Goal: Task Accomplishment & Management: Manage account settings

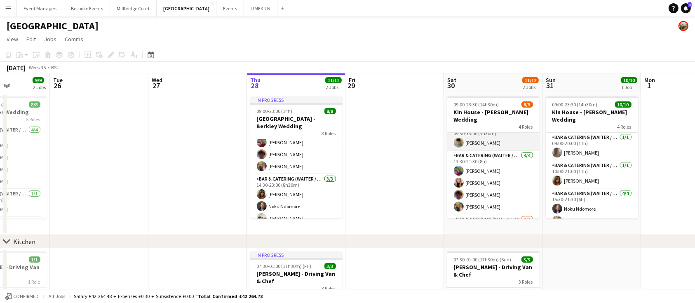
scroll to position [79, 0]
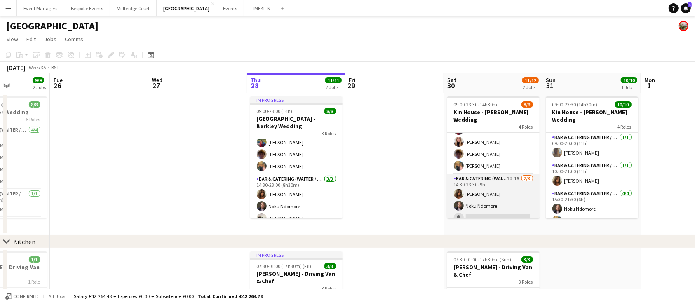
click at [497, 191] on app-card-role "Bar & Catering (Waiter / waitress) 1I 1A [DATE] 14:30-23:30 (9h) [PERSON_NAME] …" at bounding box center [493, 200] width 92 height 52
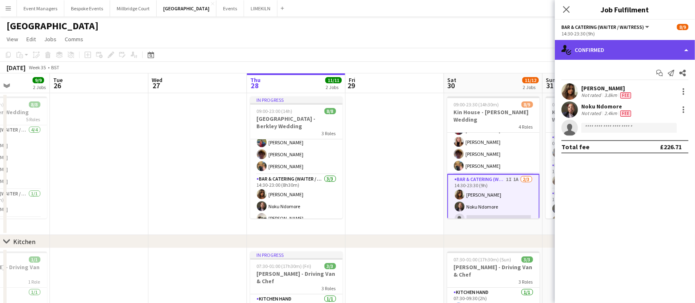
click at [663, 42] on div "single-neutral-actions-check-2 Confirmed" at bounding box center [625, 50] width 140 height 20
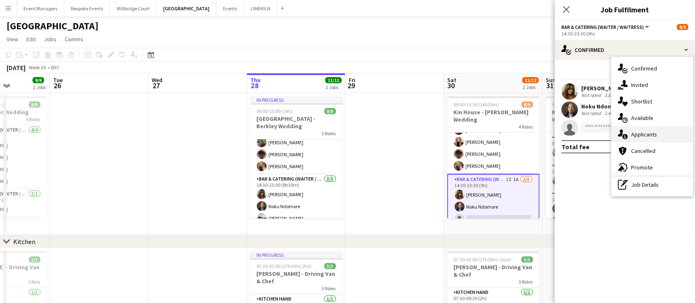
click at [679, 132] on div "single-neutral-actions-information Applicants" at bounding box center [652, 134] width 82 height 16
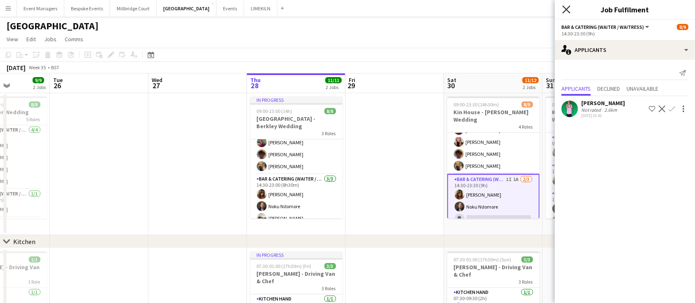
click at [570, 9] on icon "Close pop-in" at bounding box center [566, 9] width 8 height 8
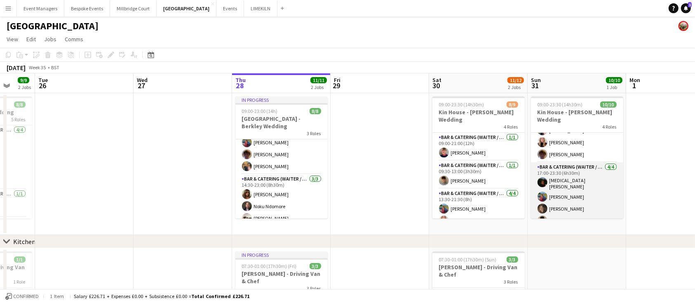
scroll to position [0, 257]
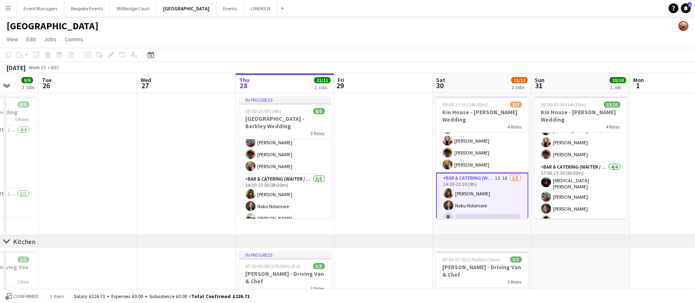
click at [478, 199] on app-card-role "Bar & Catering (Waiter / waitress) 1I 1A [DATE] 14:30-23:30 (9h) [PERSON_NAME] …" at bounding box center [482, 200] width 92 height 54
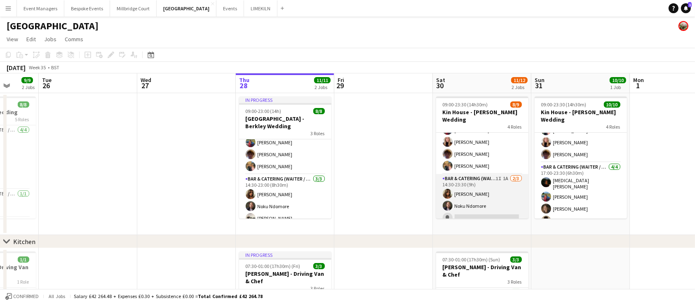
click at [469, 195] on app-card-role "Bar & Catering (Waiter / waitress) 1I 1A [DATE] 14:30-23:30 (9h) [PERSON_NAME] …" at bounding box center [482, 200] width 92 height 52
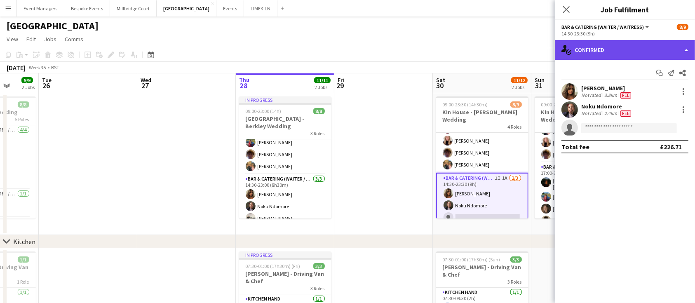
click at [626, 51] on div "single-neutral-actions-check-2 Confirmed" at bounding box center [625, 50] width 140 height 20
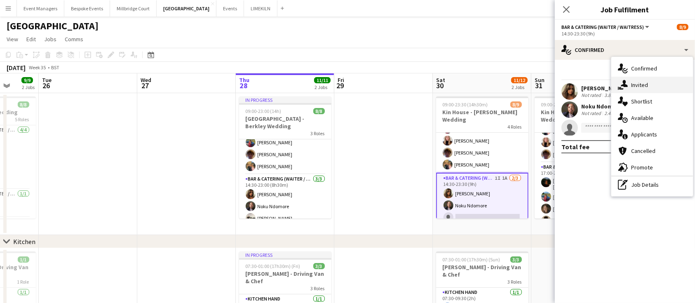
click at [664, 86] on div "single-neutral-actions-share-1 Invited" at bounding box center [652, 85] width 82 height 16
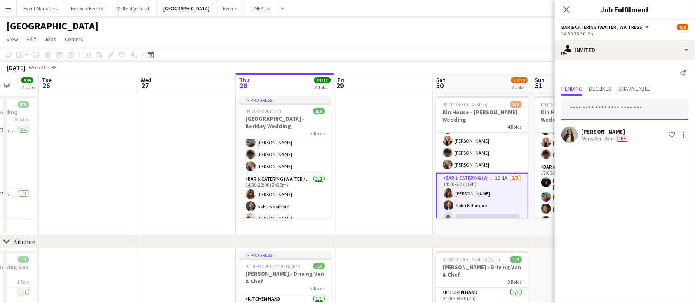
click at [624, 111] on input "text" at bounding box center [624, 109] width 127 height 21
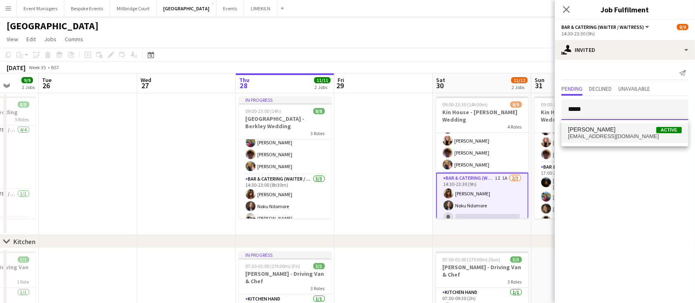
type input "*****"
click at [621, 134] on span "[EMAIL_ADDRESS][DOMAIN_NAME]" at bounding box center [625, 136] width 114 height 7
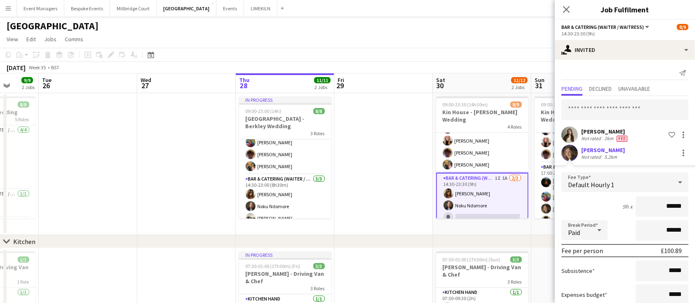
scroll to position [52, 0]
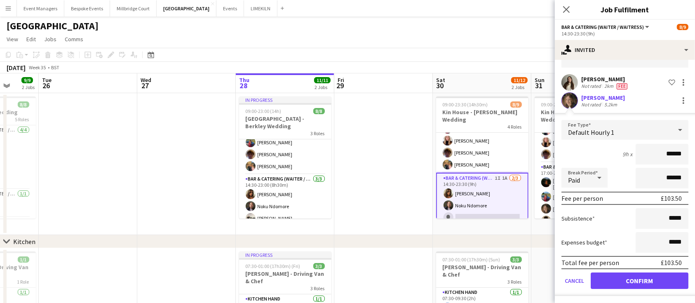
type input "******"
click at [648, 281] on button "Confirm" at bounding box center [639, 280] width 98 height 16
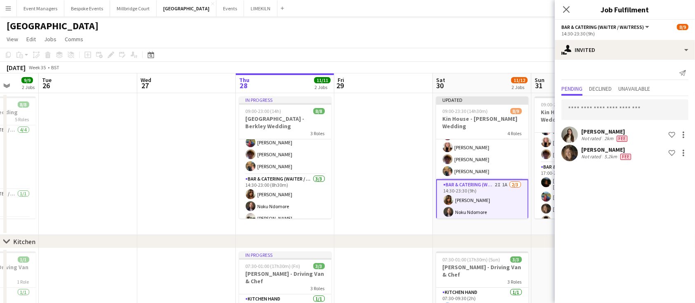
scroll to position [0, 0]
click at [613, 115] on input "text" at bounding box center [624, 109] width 127 height 21
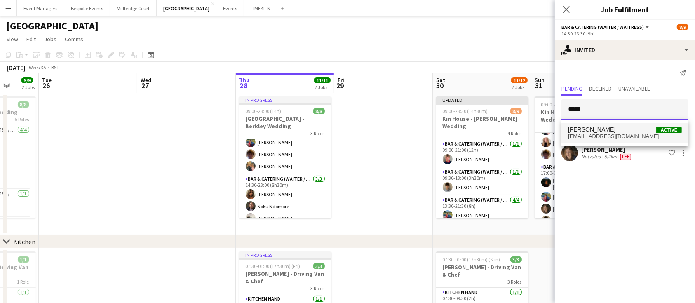
type input "*****"
click at [593, 135] on span "[EMAIL_ADDRESS][DOMAIN_NAME]" at bounding box center [625, 136] width 114 height 7
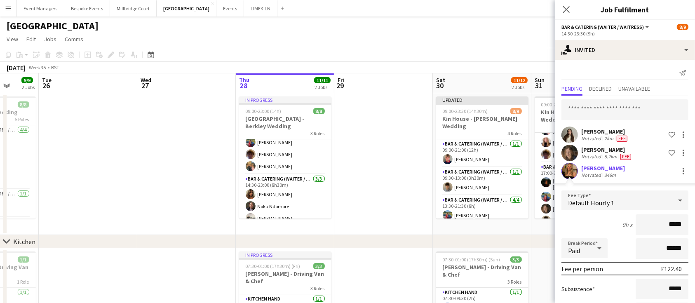
type input "******"
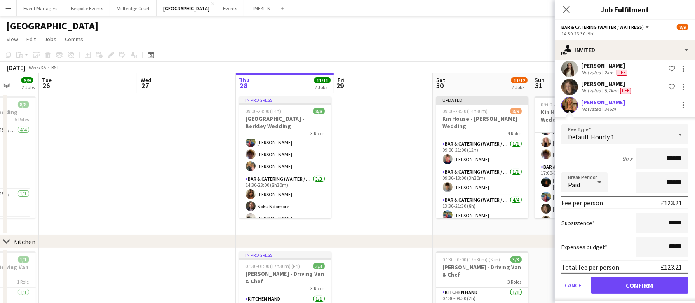
scroll to position [70, 0]
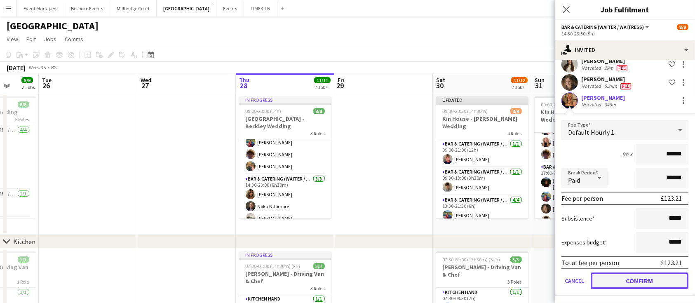
click at [645, 277] on button "Confirm" at bounding box center [639, 280] width 98 height 16
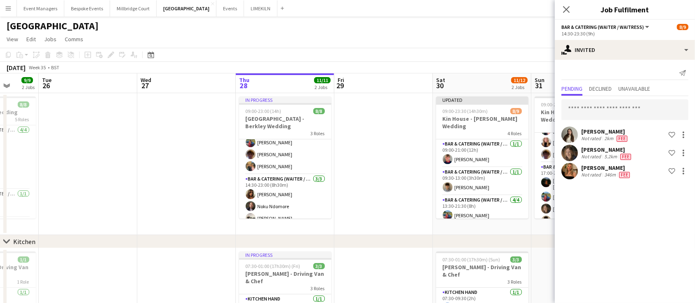
scroll to position [0, 0]
click at [565, 9] on icon "Close pop-in" at bounding box center [566, 9] width 8 height 8
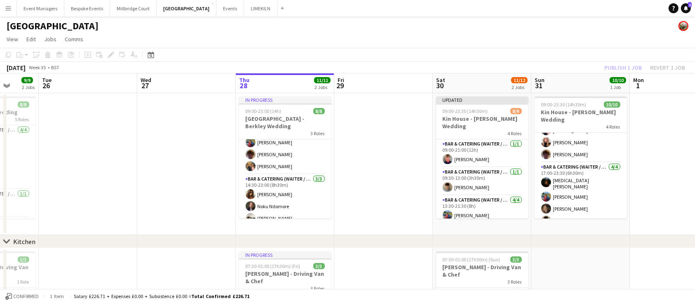
click at [626, 68] on div "Publish 1 job Revert 1 job" at bounding box center [644, 67] width 101 height 11
click at [626, 68] on button "Publish 1 job" at bounding box center [623, 67] width 44 height 11
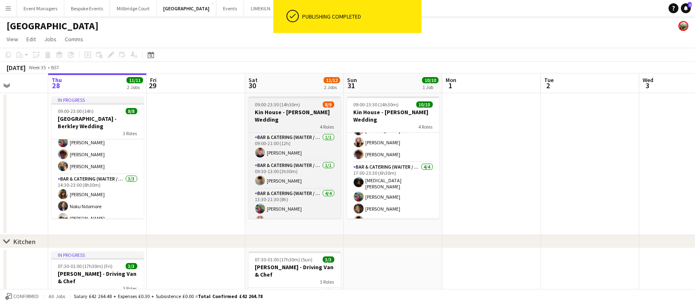
scroll to position [0, 249]
